Goal: Information Seeking & Learning: Learn about a topic

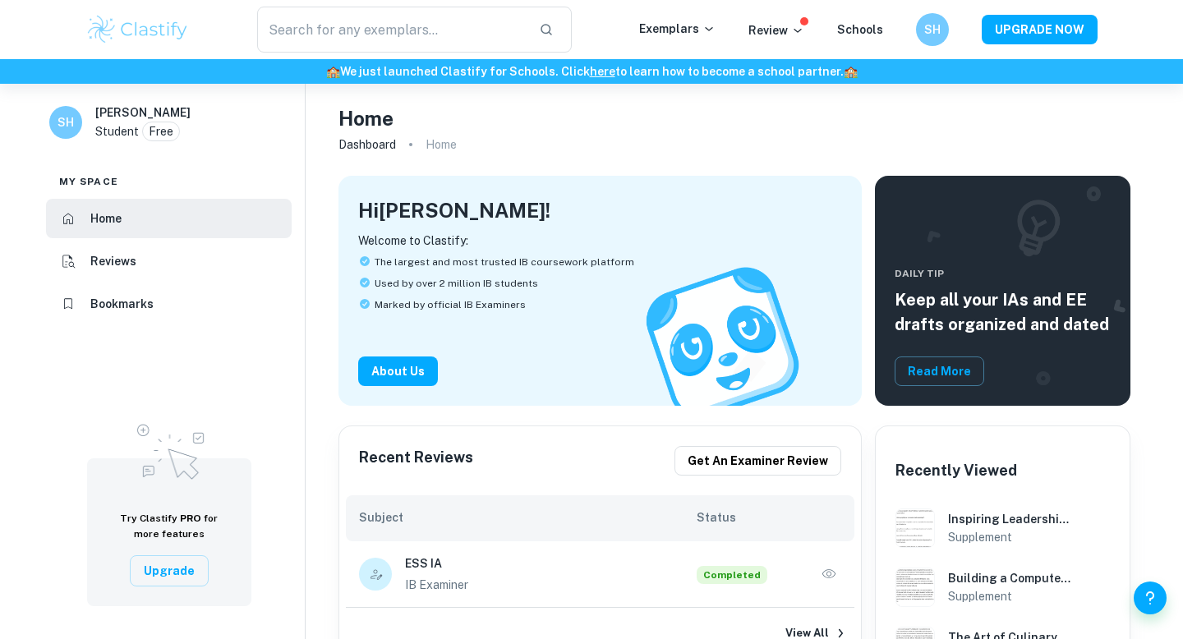
click at [145, 25] on img at bounding box center [137, 29] width 104 height 33
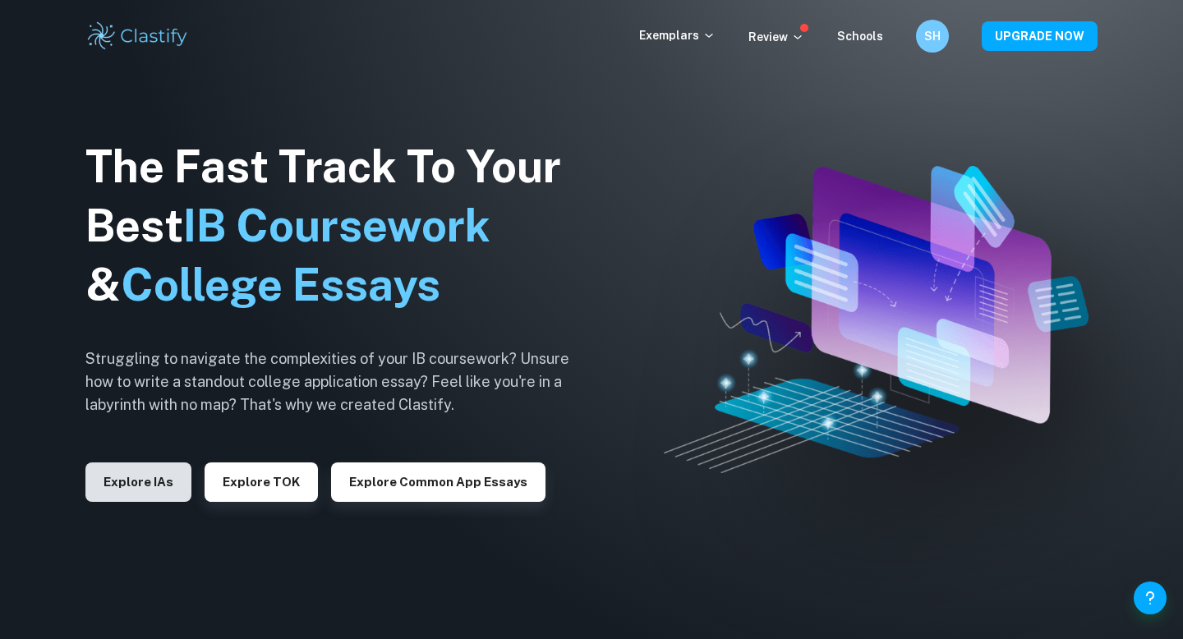
click at [125, 491] on button "Explore IAs" at bounding box center [138, 482] width 106 height 39
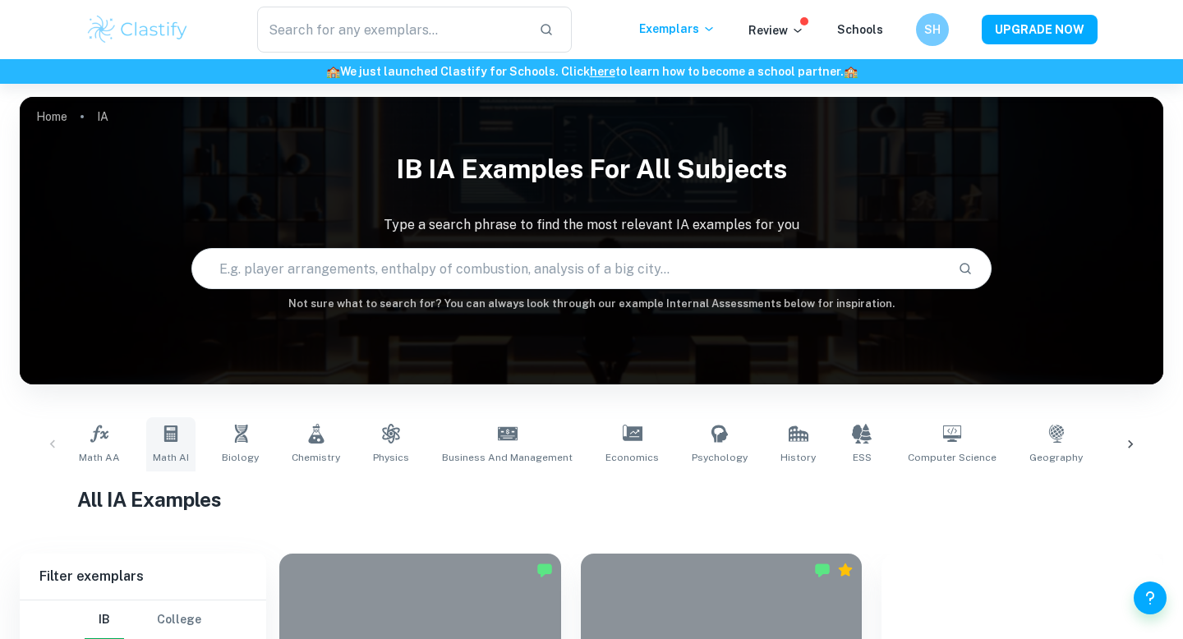
click at [162, 424] on icon at bounding box center [171, 434] width 20 height 20
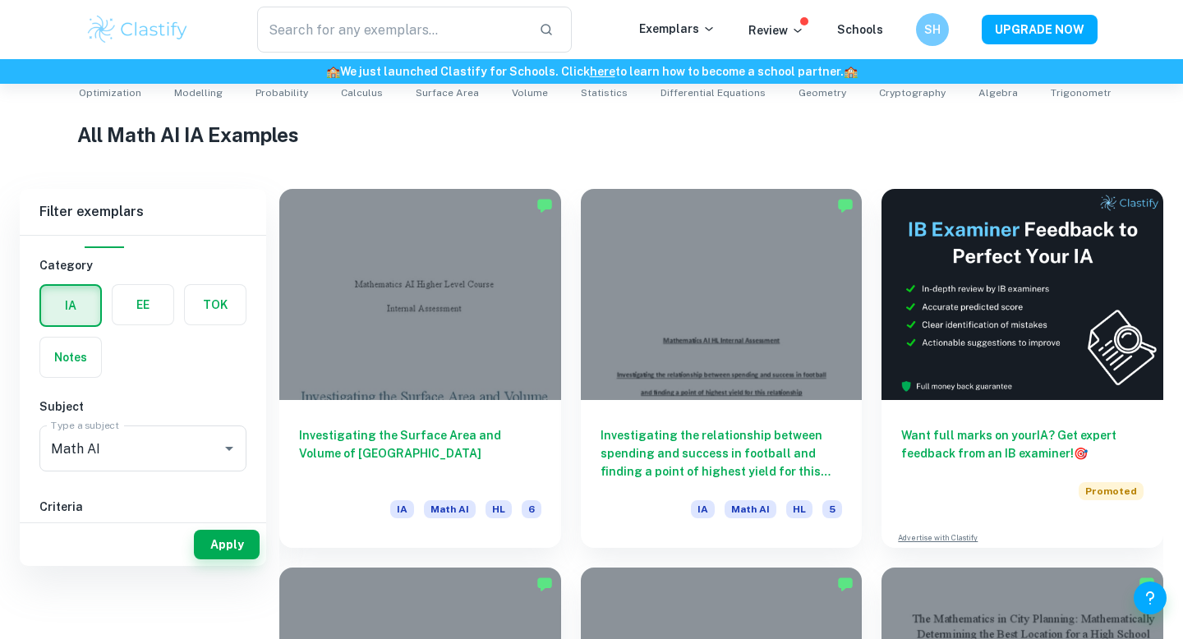
scroll to position [41, 0]
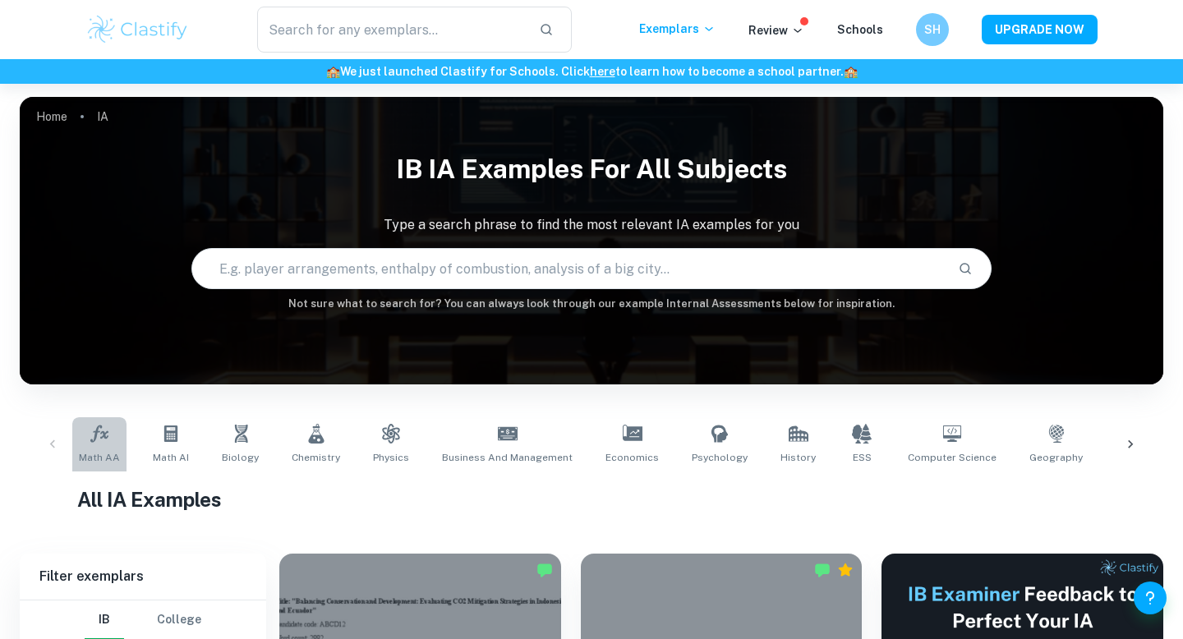
click at [99, 431] on icon at bounding box center [99, 433] width 18 height 17
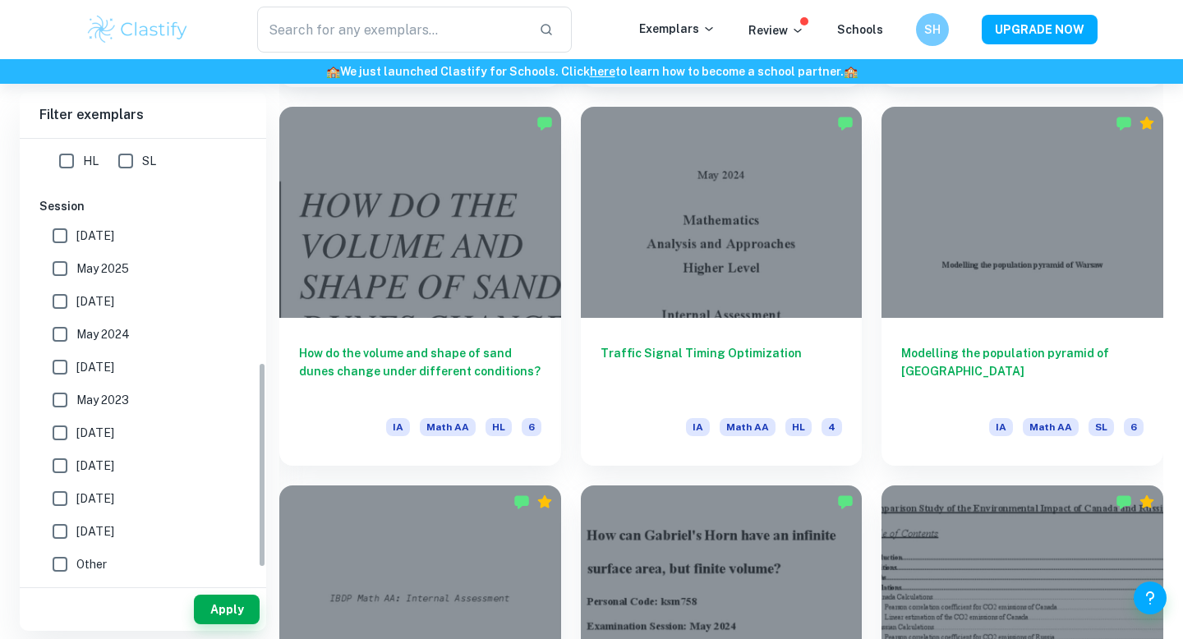
scroll to position [340, 0]
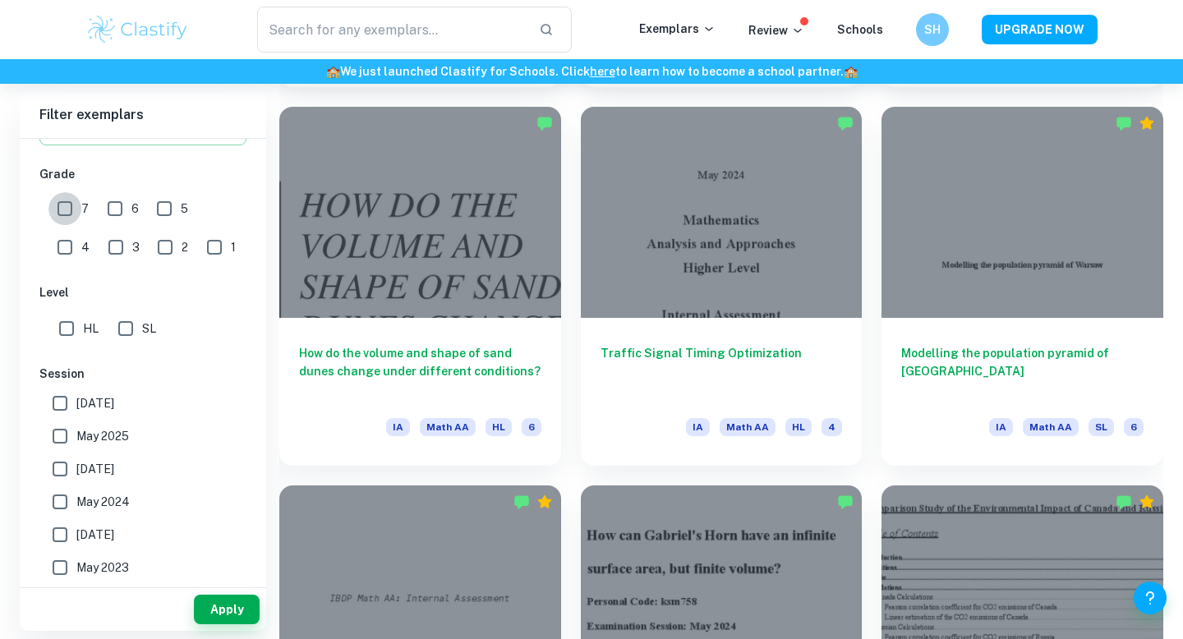
click at [69, 196] on input "7" at bounding box center [64, 208] width 33 height 33
checkbox input "true"
click at [224, 602] on button "Apply" at bounding box center [227, 610] width 66 height 30
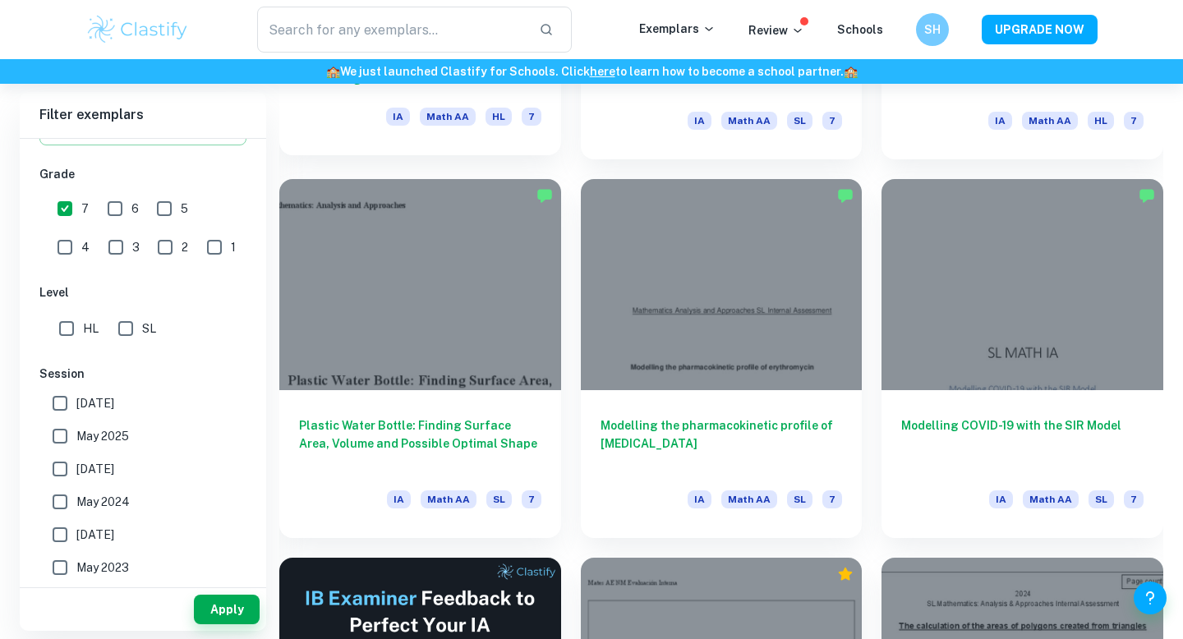
scroll to position [2266, 0]
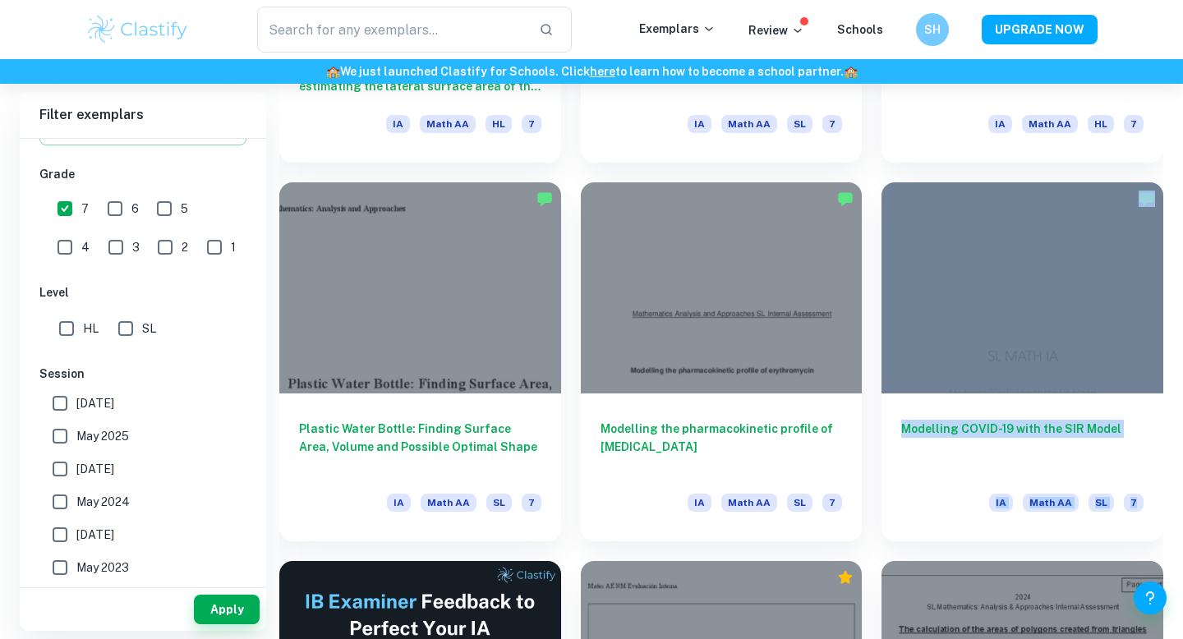
click at [872, 348] on div "Modelling COVID-19 with the SIR Model IA Math AA SL 7" at bounding box center [1013, 352] width 302 height 379
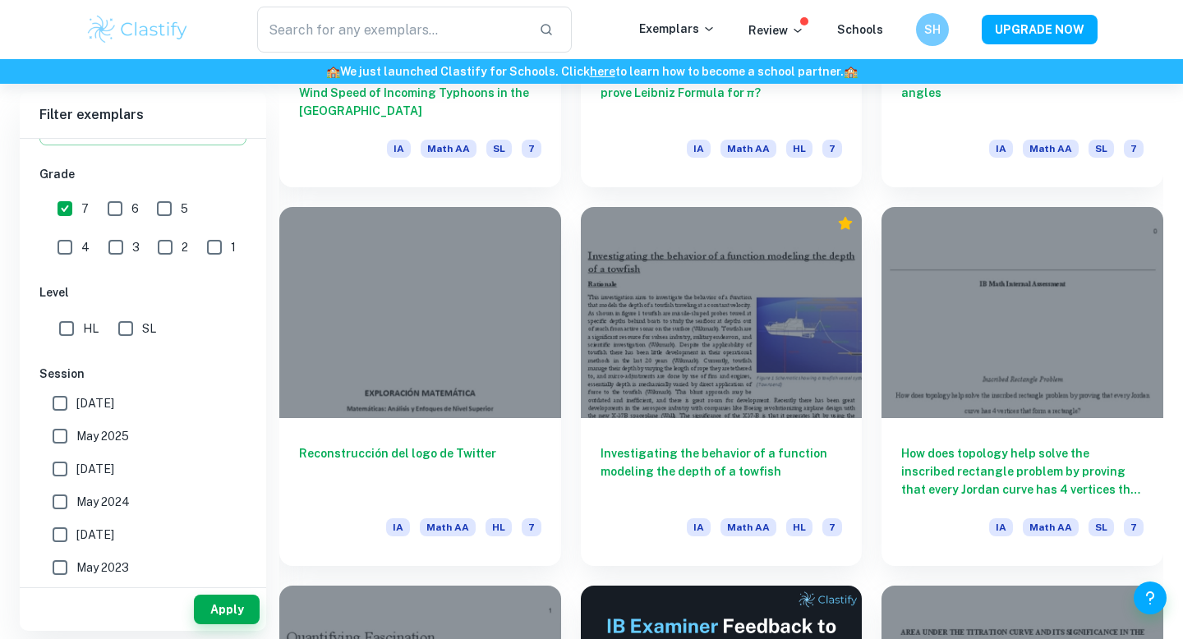
scroll to position [4169, 0]
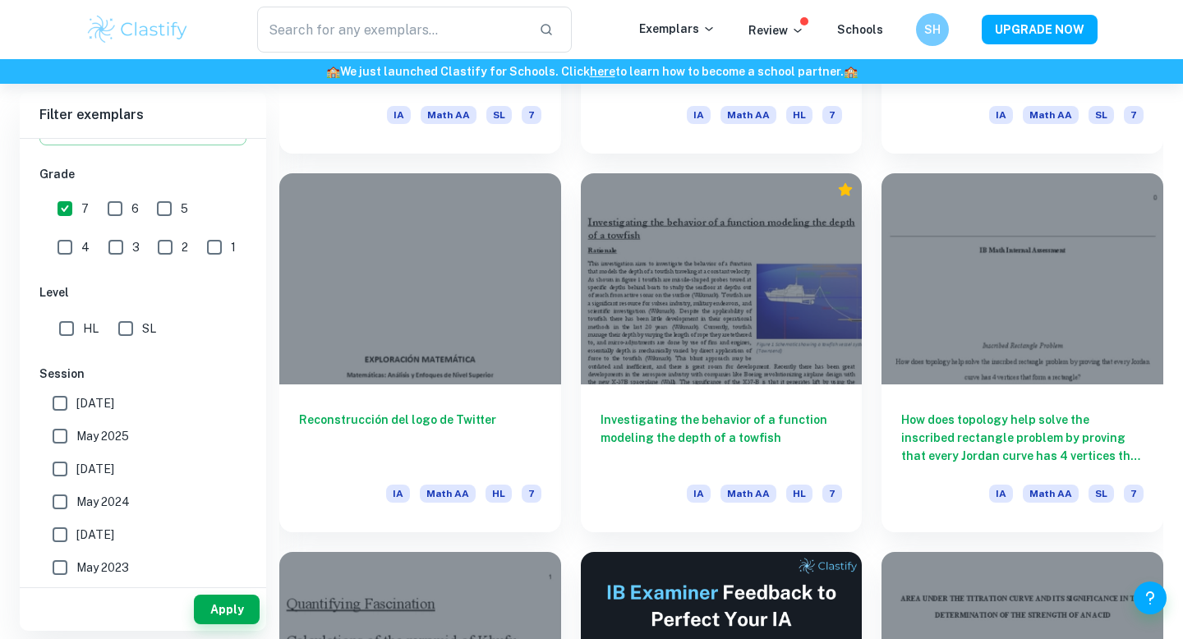
click at [574, 230] on div "Investigating the behavior of a function modeling the depth of a towfish IA Mat…" at bounding box center [712, 343] width 302 height 379
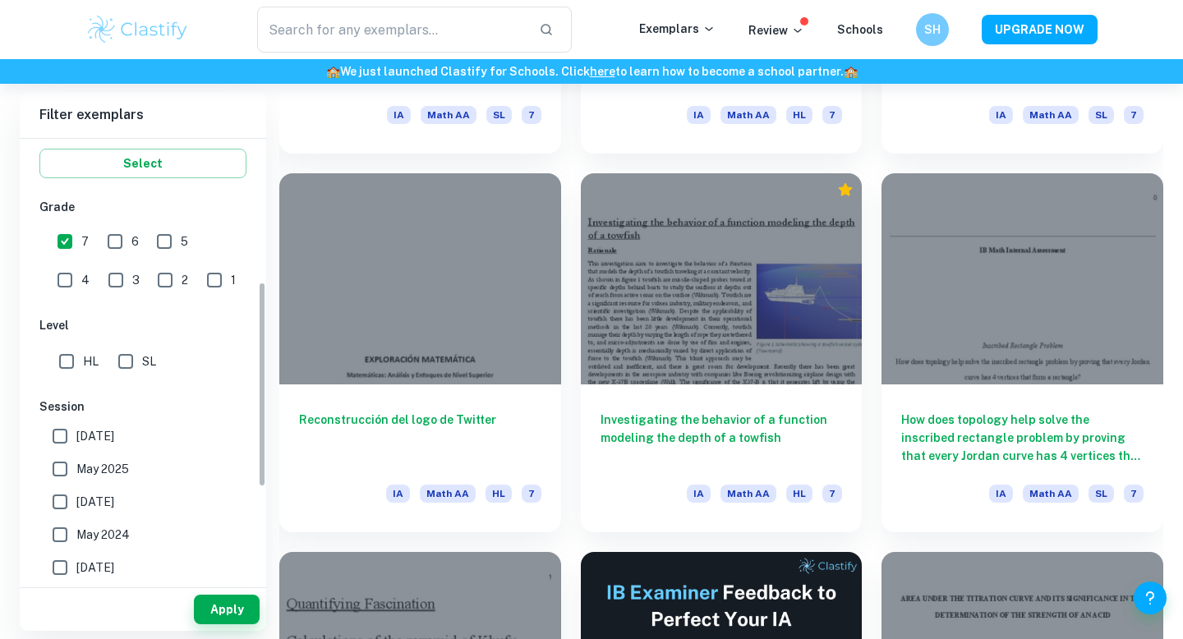
click at [131, 371] on input "SL" at bounding box center [125, 361] width 33 height 33
checkbox input "true"
click at [214, 602] on button "Apply" at bounding box center [227, 610] width 66 height 30
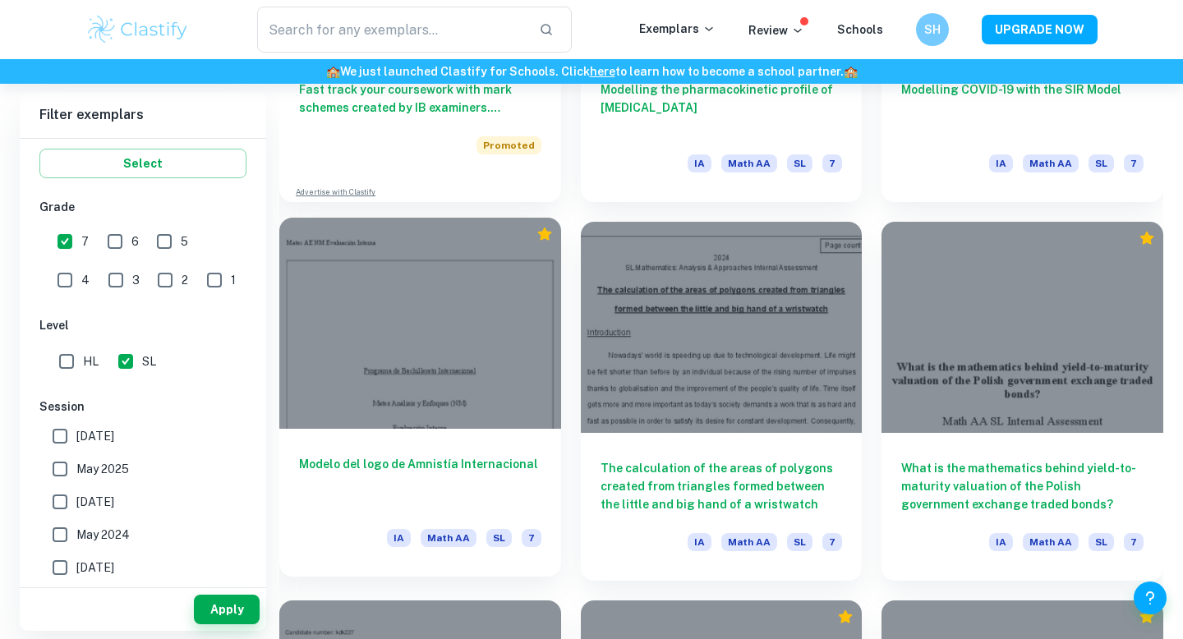
scroll to position [1469, 0]
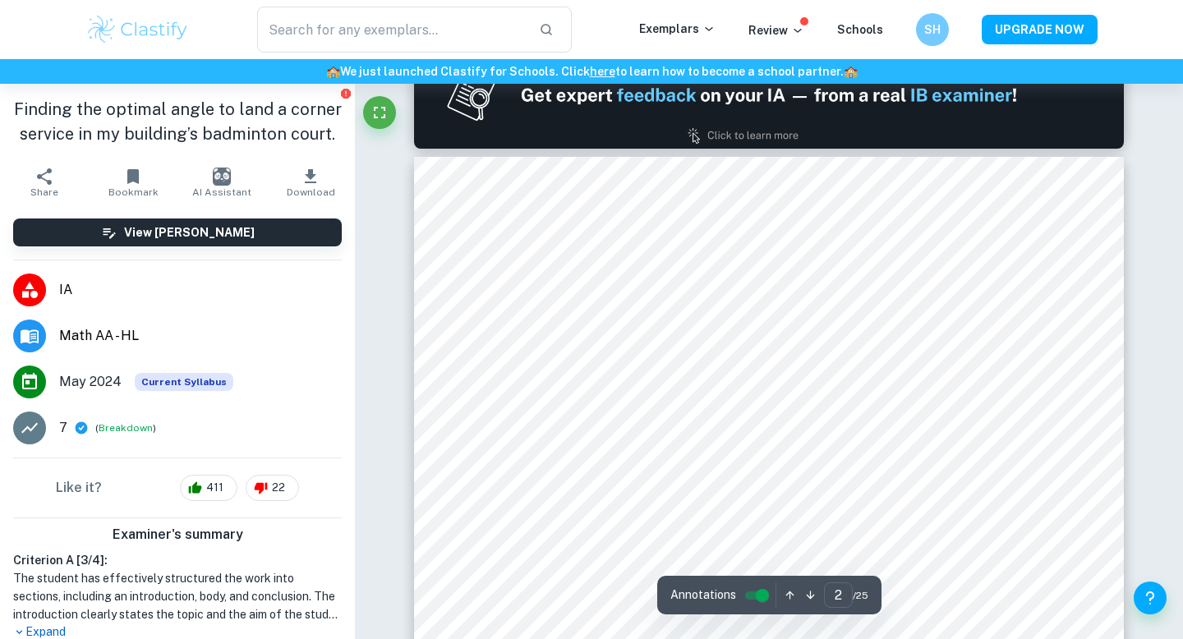
scroll to position [1237, 0]
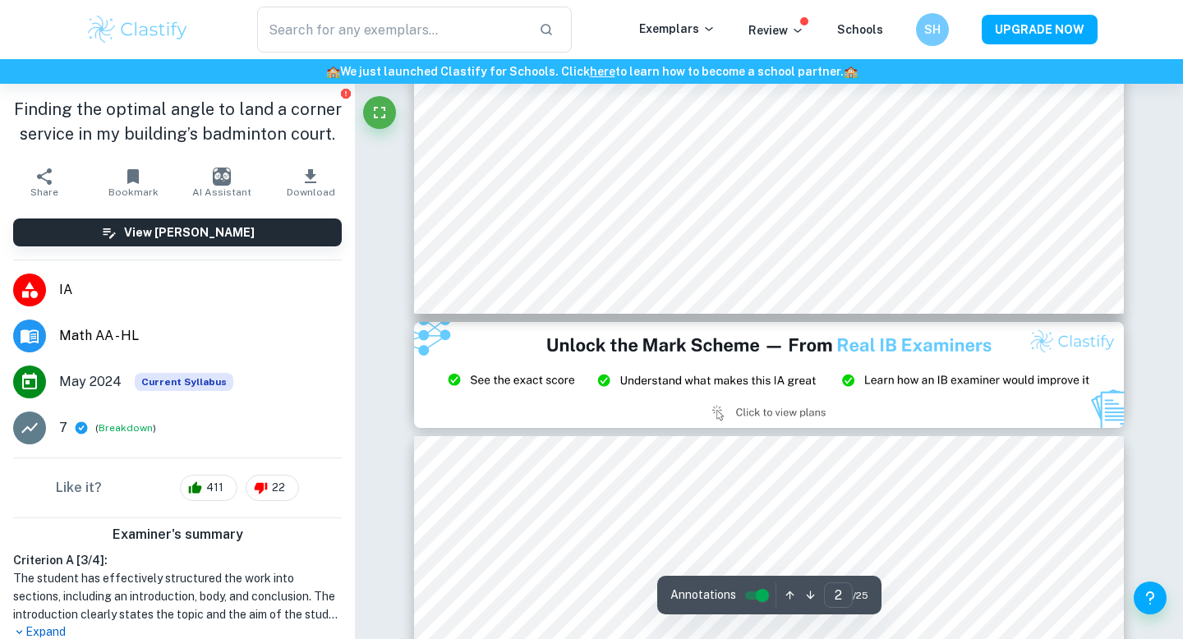
type input "3"
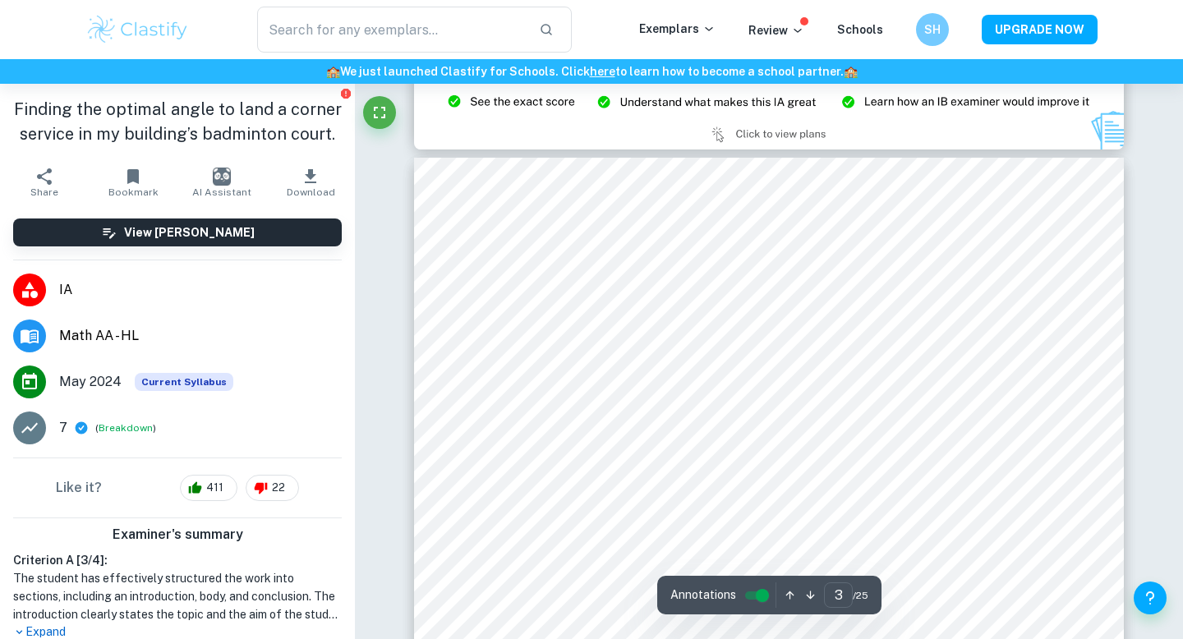
scroll to position [2198, 0]
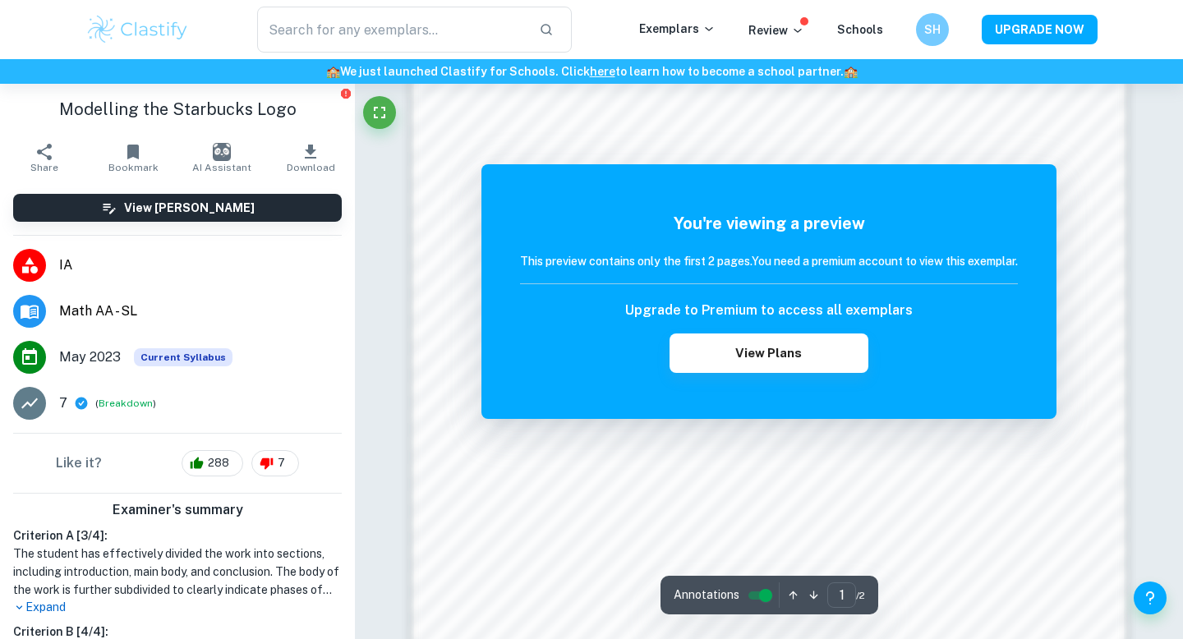
scroll to position [1591, 0]
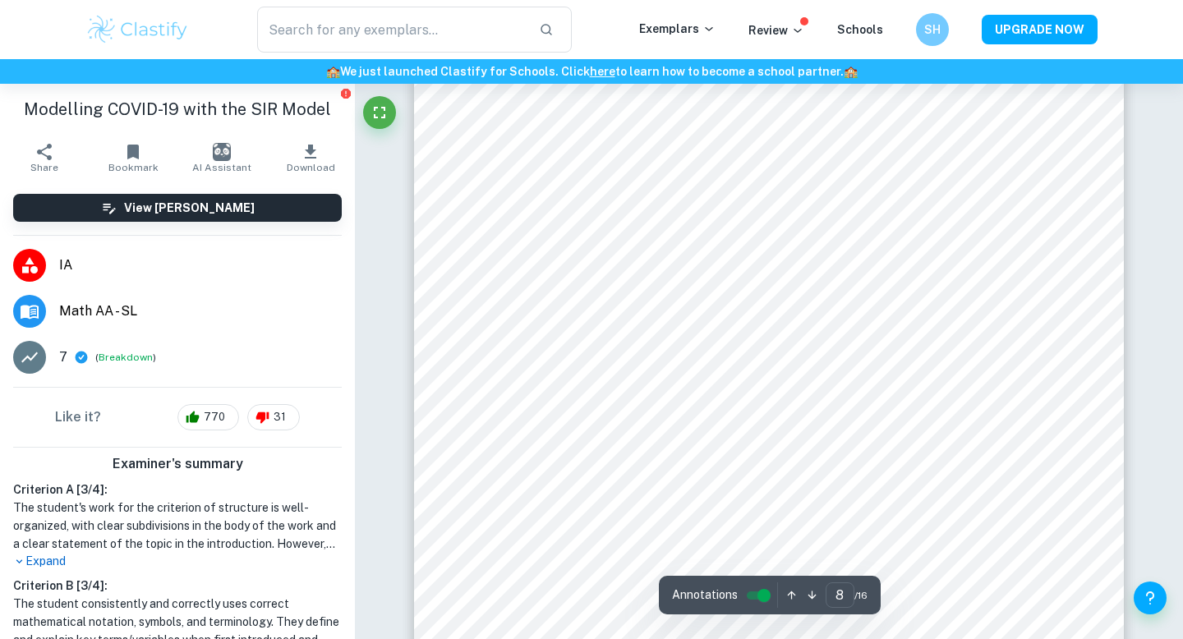
scroll to position [7167, 0]
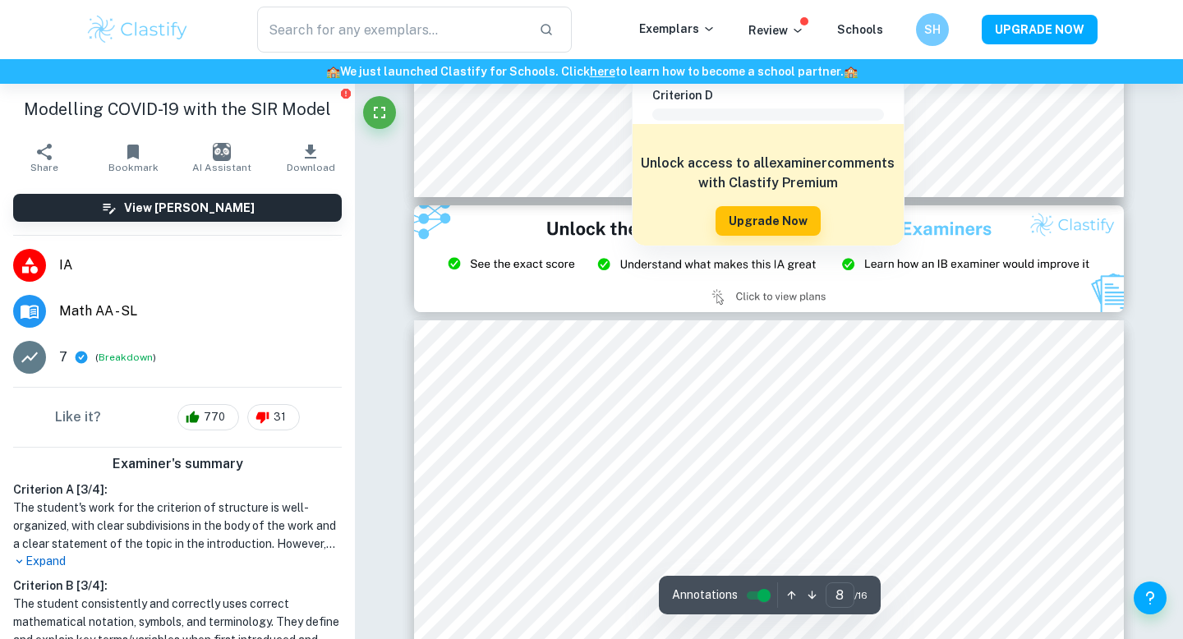
type input "9"
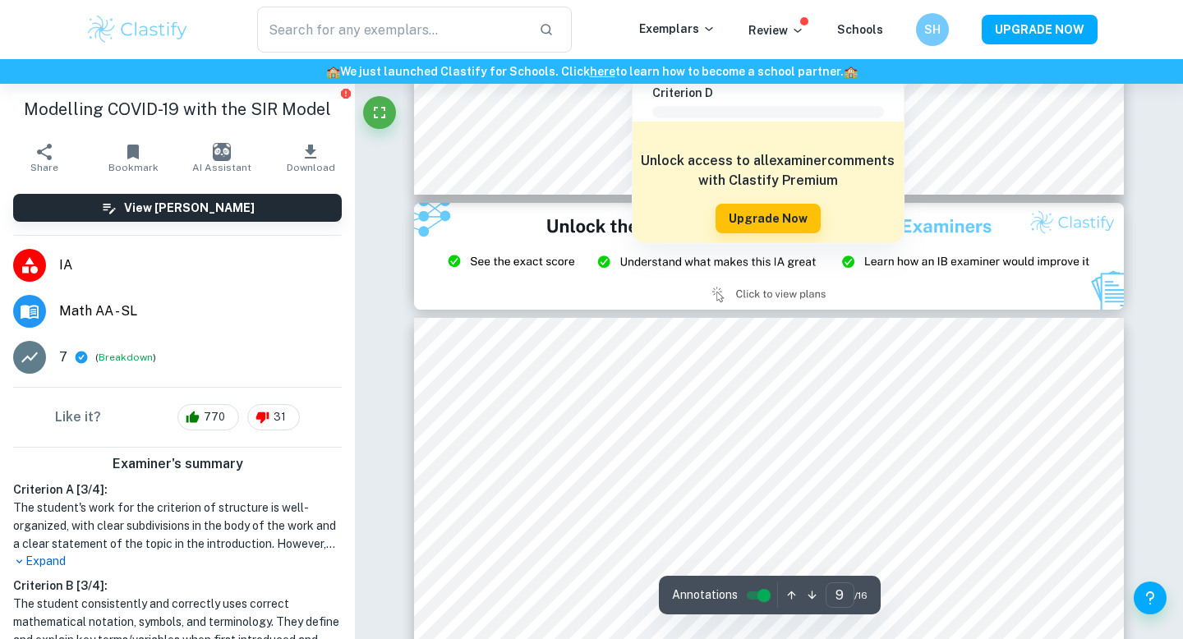
scroll to position [7588, 0]
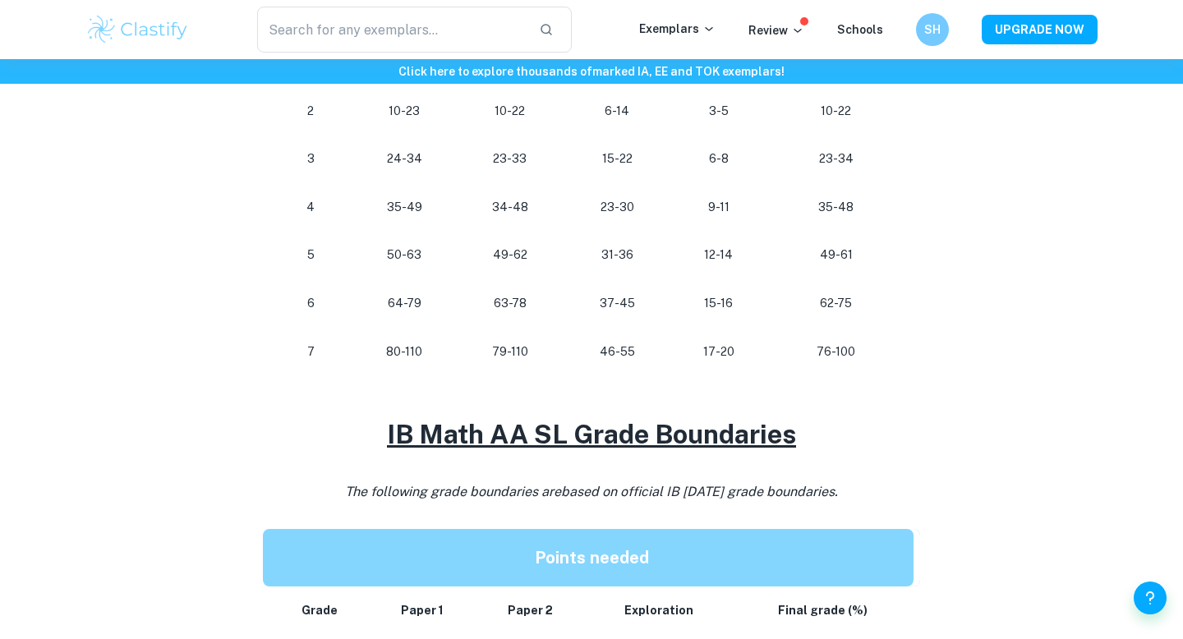
scroll to position [1469, 0]
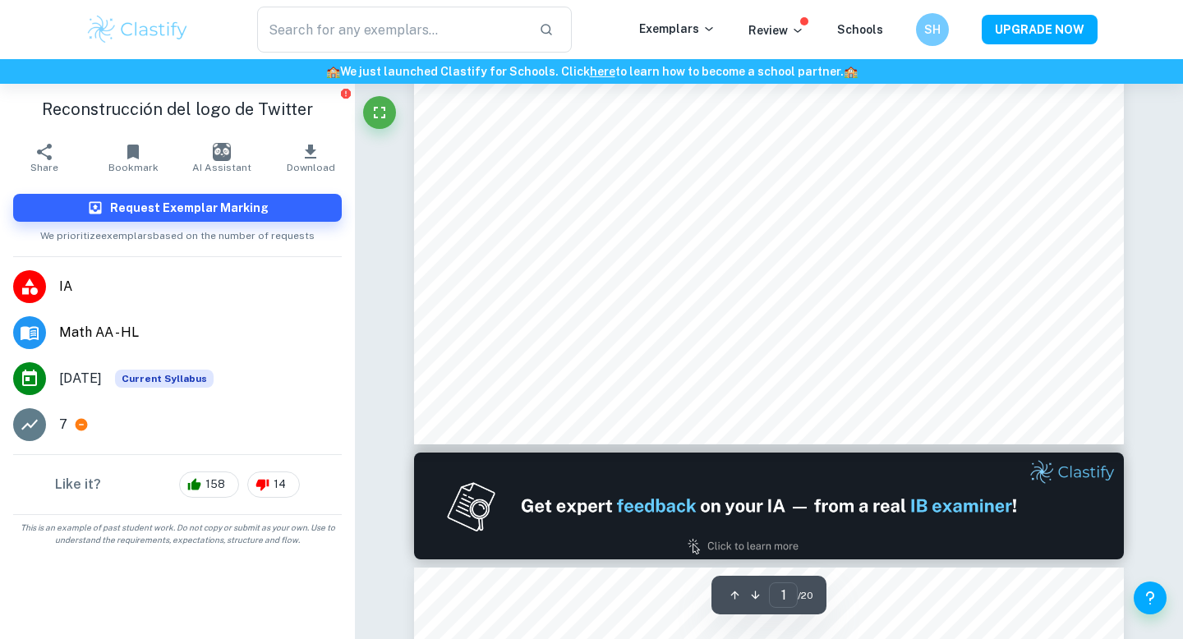
scroll to position [233, 0]
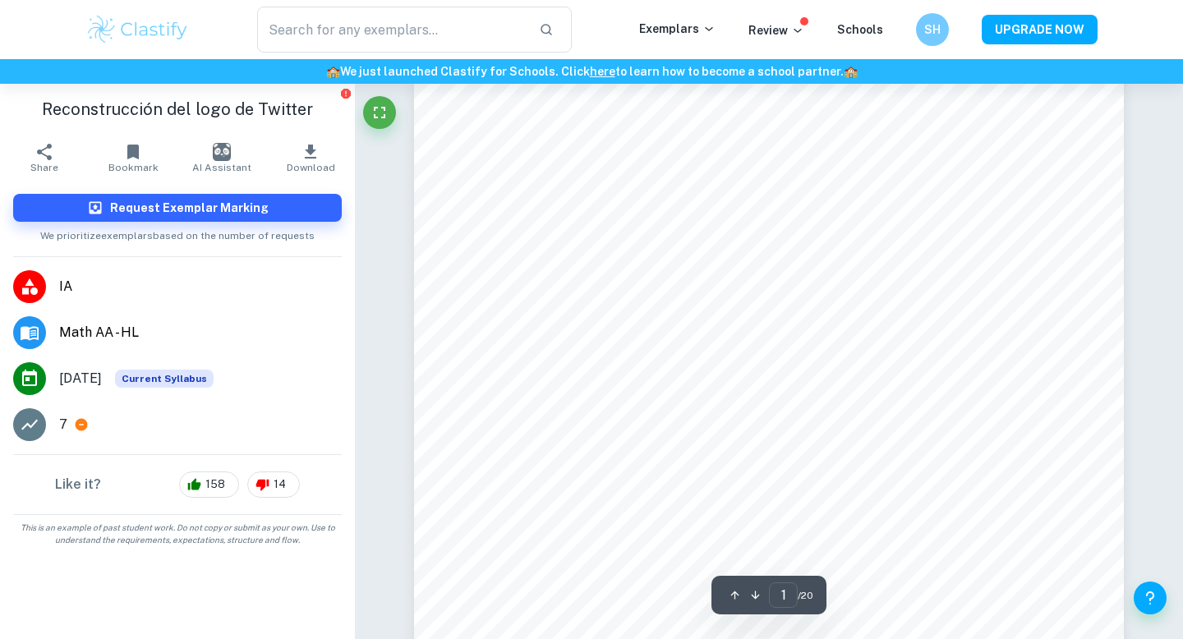
click at [750, 590] on icon "button" at bounding box center [756, 595] width 12 height 12
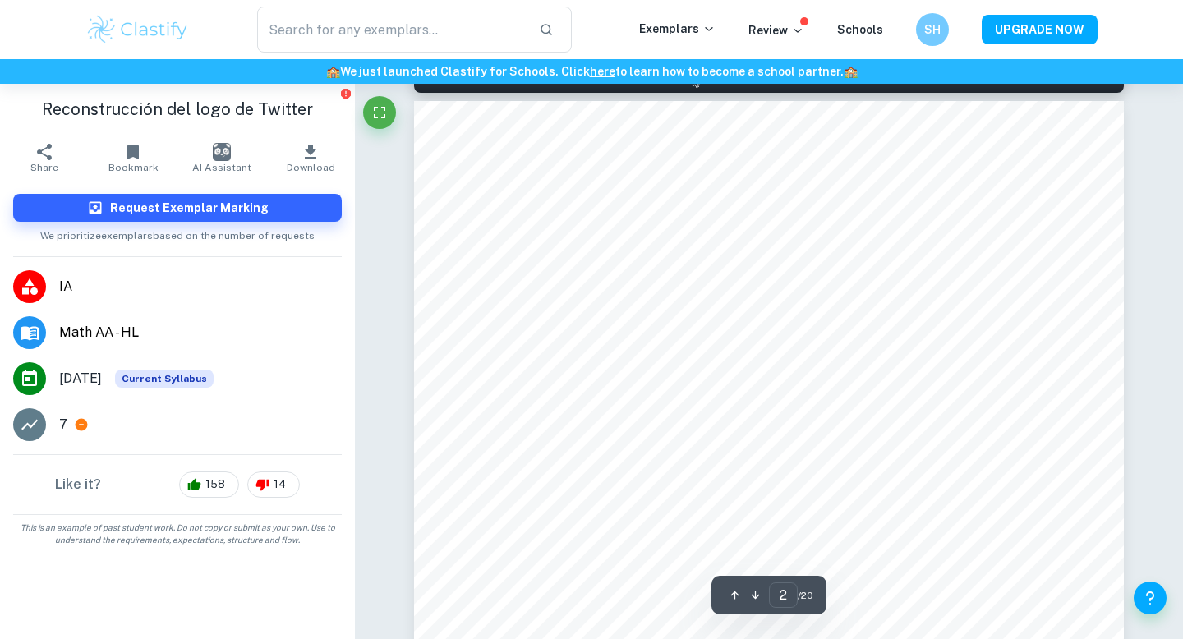
scroll to position [1090, 0]
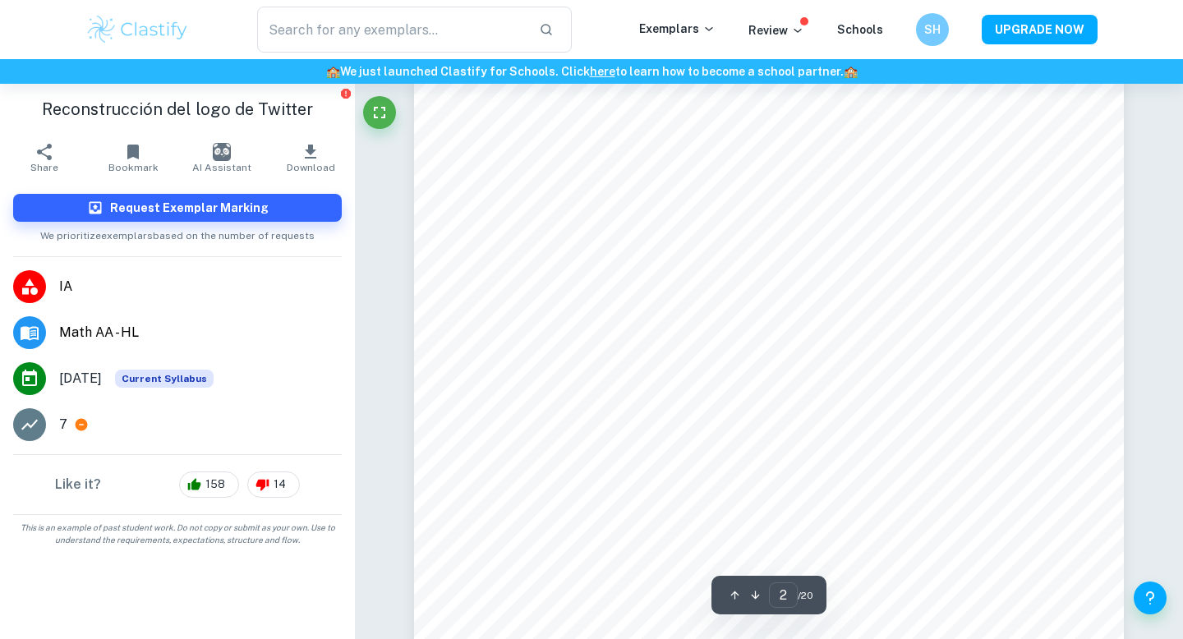
click at [803, 592] on span "/ 20" at bounding box center [806, 595] width 16 height 15
click at [796, 580] on div "2 ​ / 20" at bounding box center [769, 595] width 115 height 39
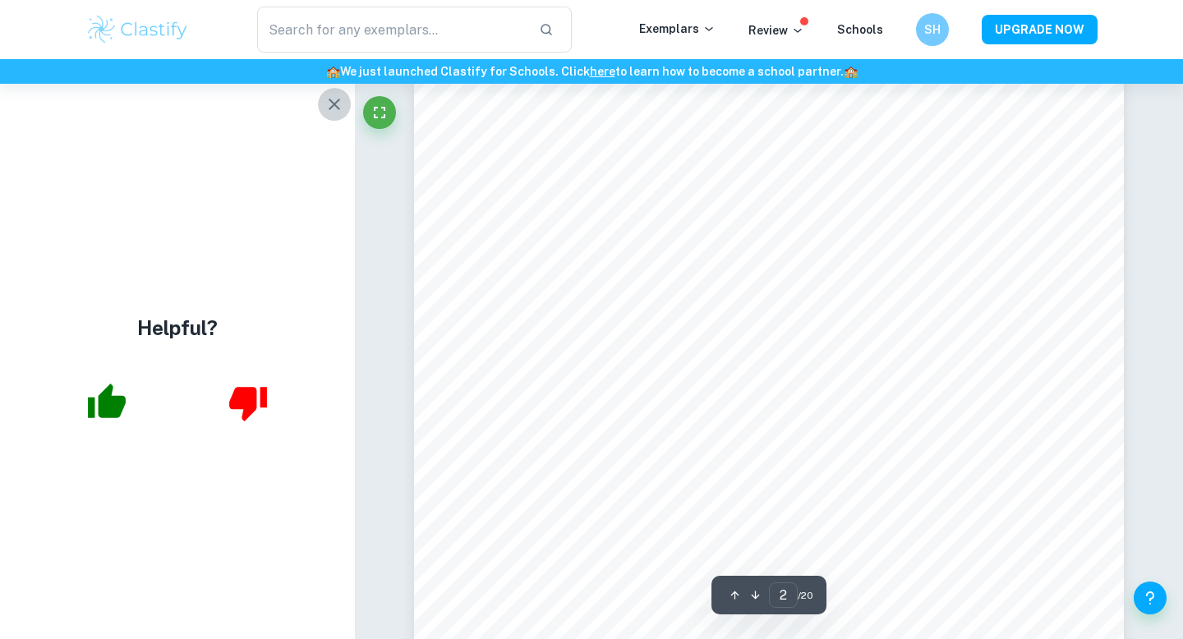
click at [339, 109] on icon "button" at bounding box center [335, 105] width 12 height 12
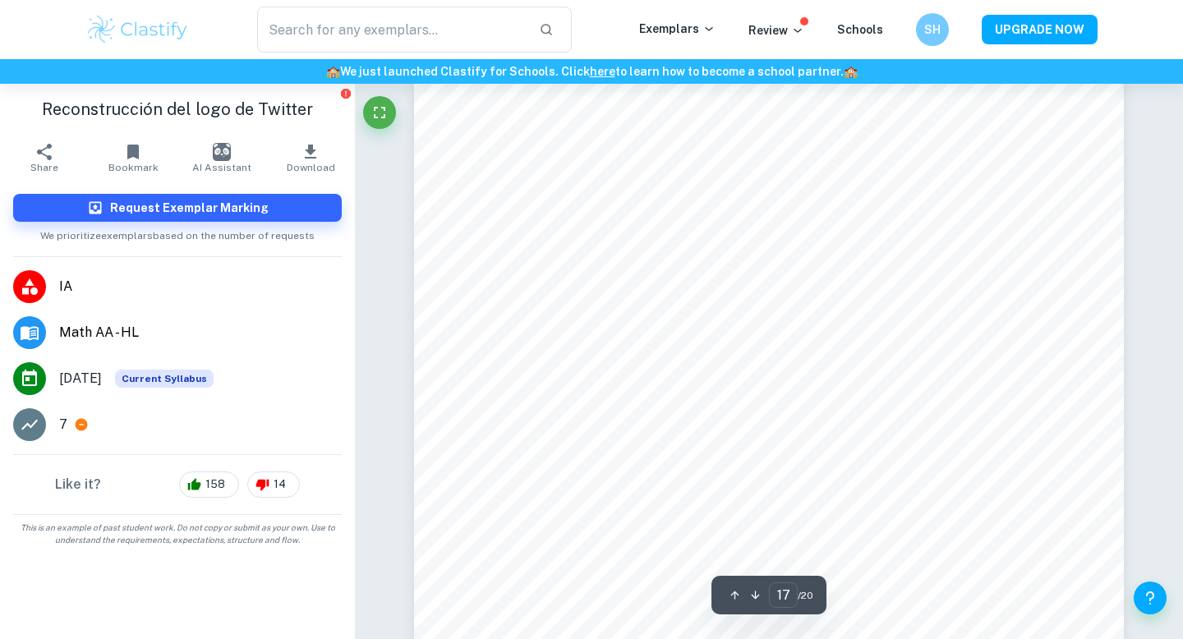
scroll to position [15378, 0]
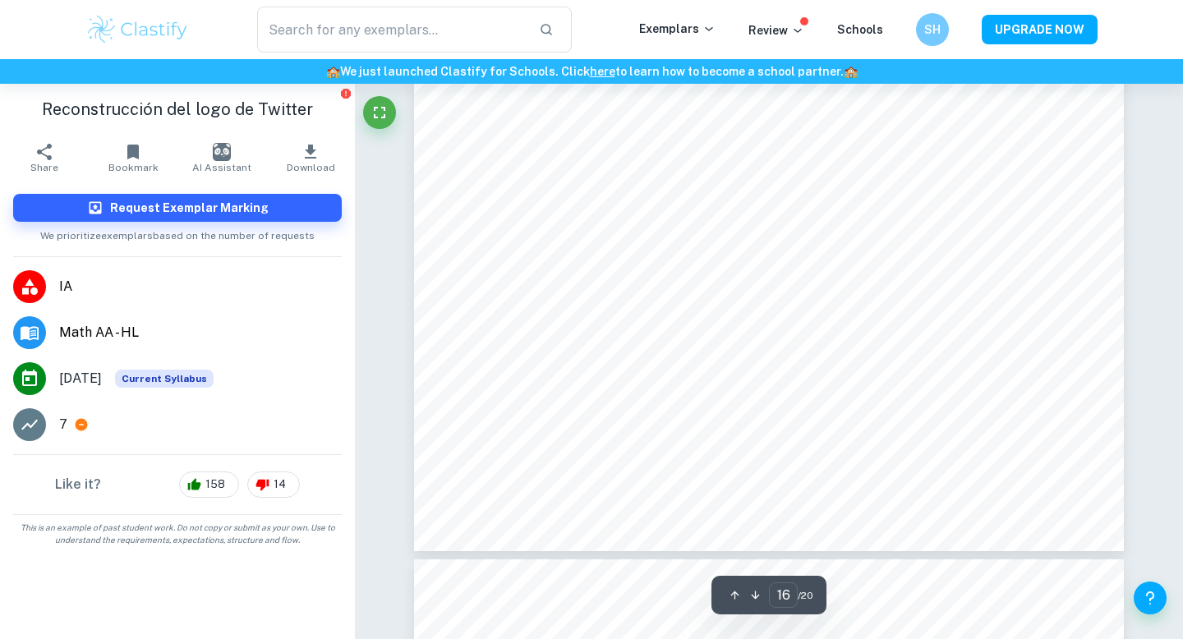
type input "17"
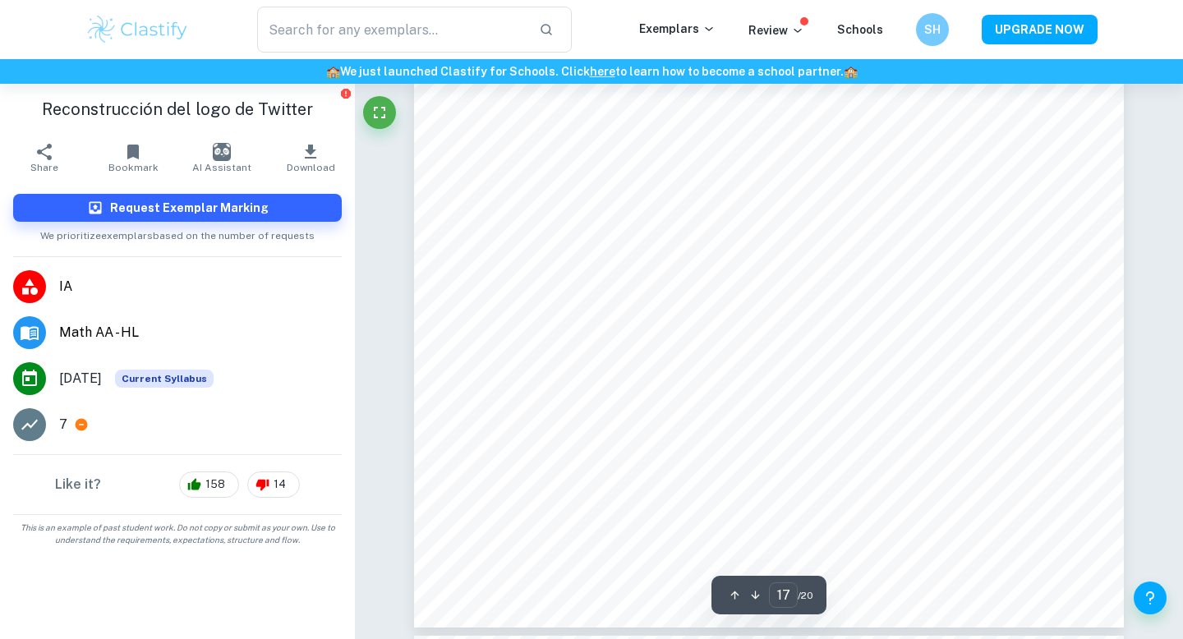
scroll to position [15740, 0]
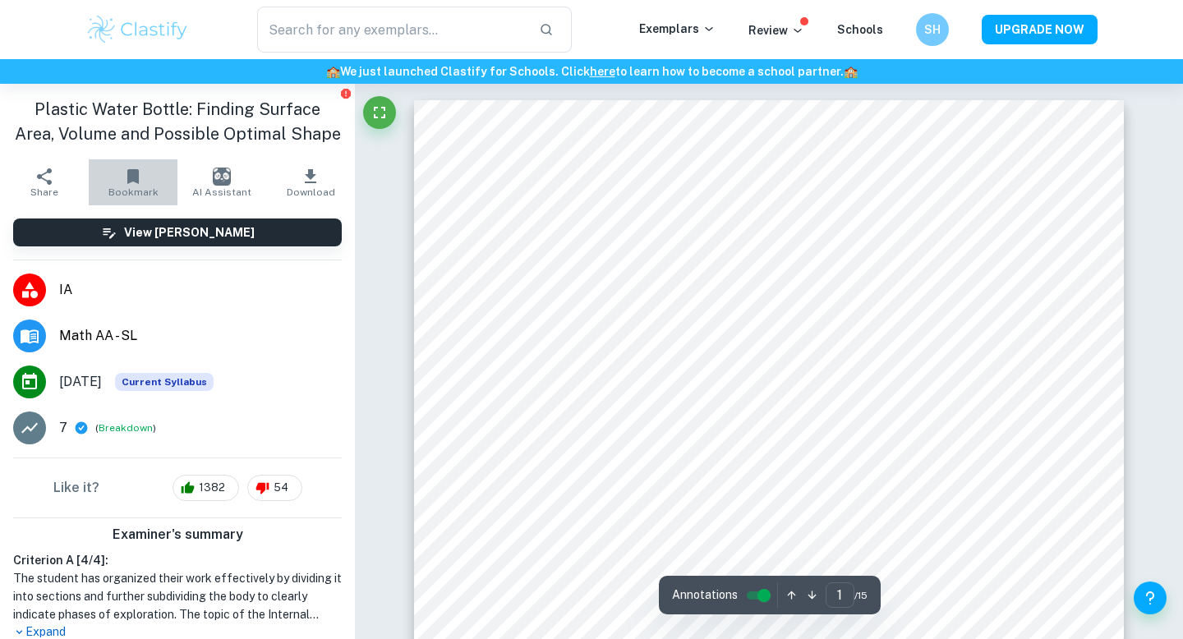
click at [143, 180] on button "Bookmark" at bounding box center [133, 182] width 89 height 46
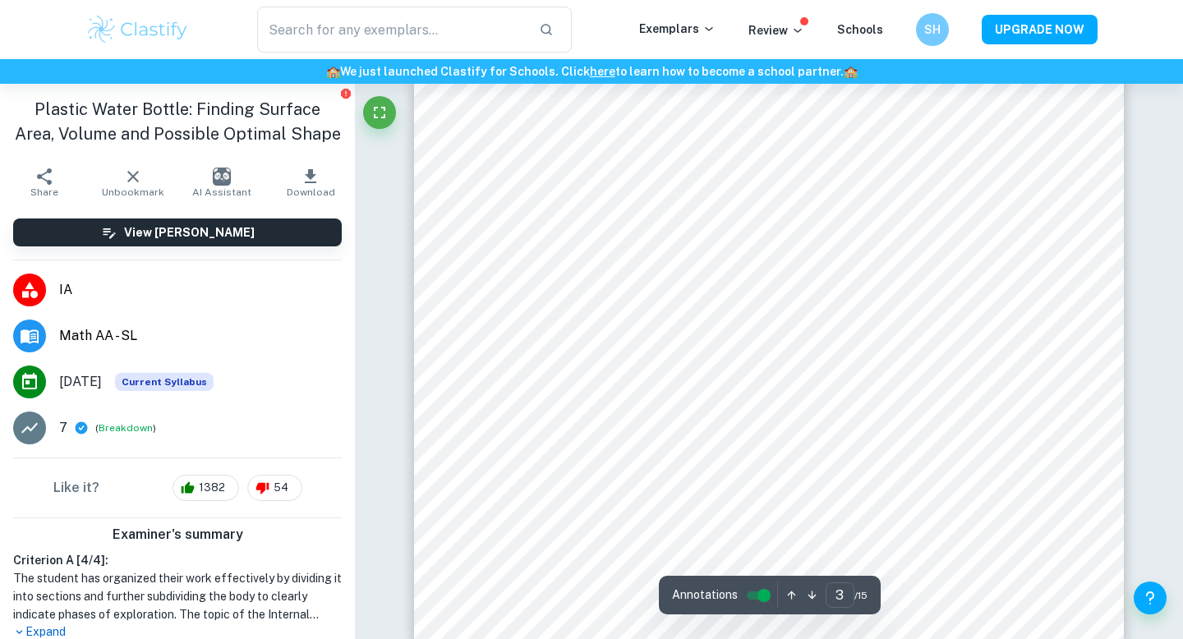
scroll to position [2491, 0]
type input "4"
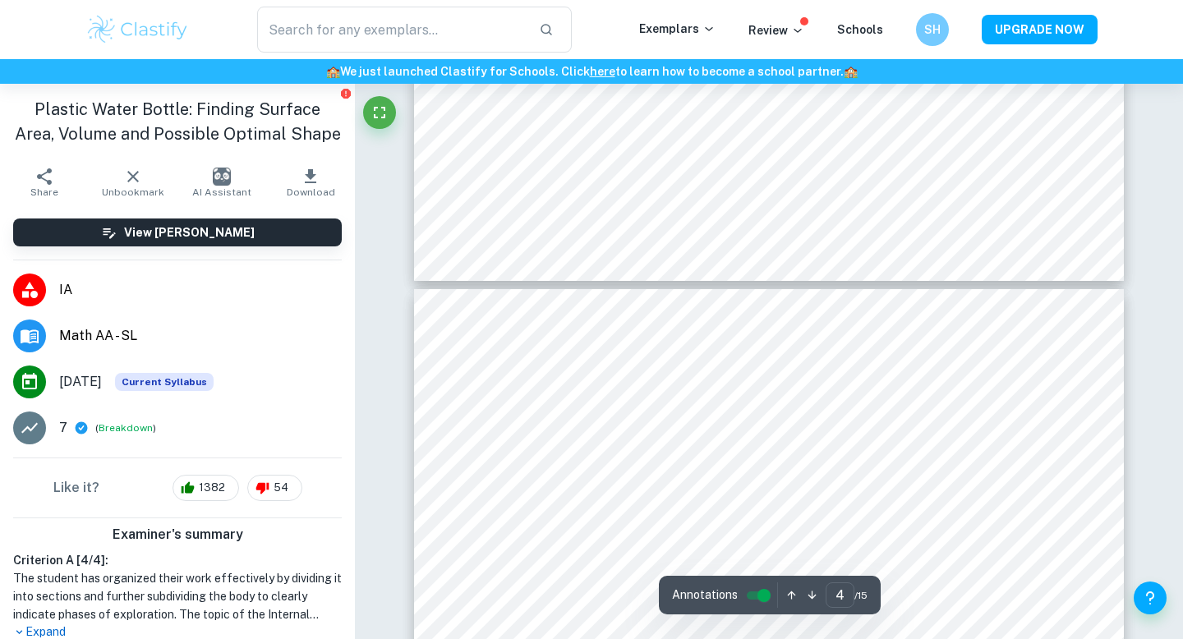
scroll to position [3490, 0]
